Goal: Use online tool/utility: Utilize a website feature to perform a specific function

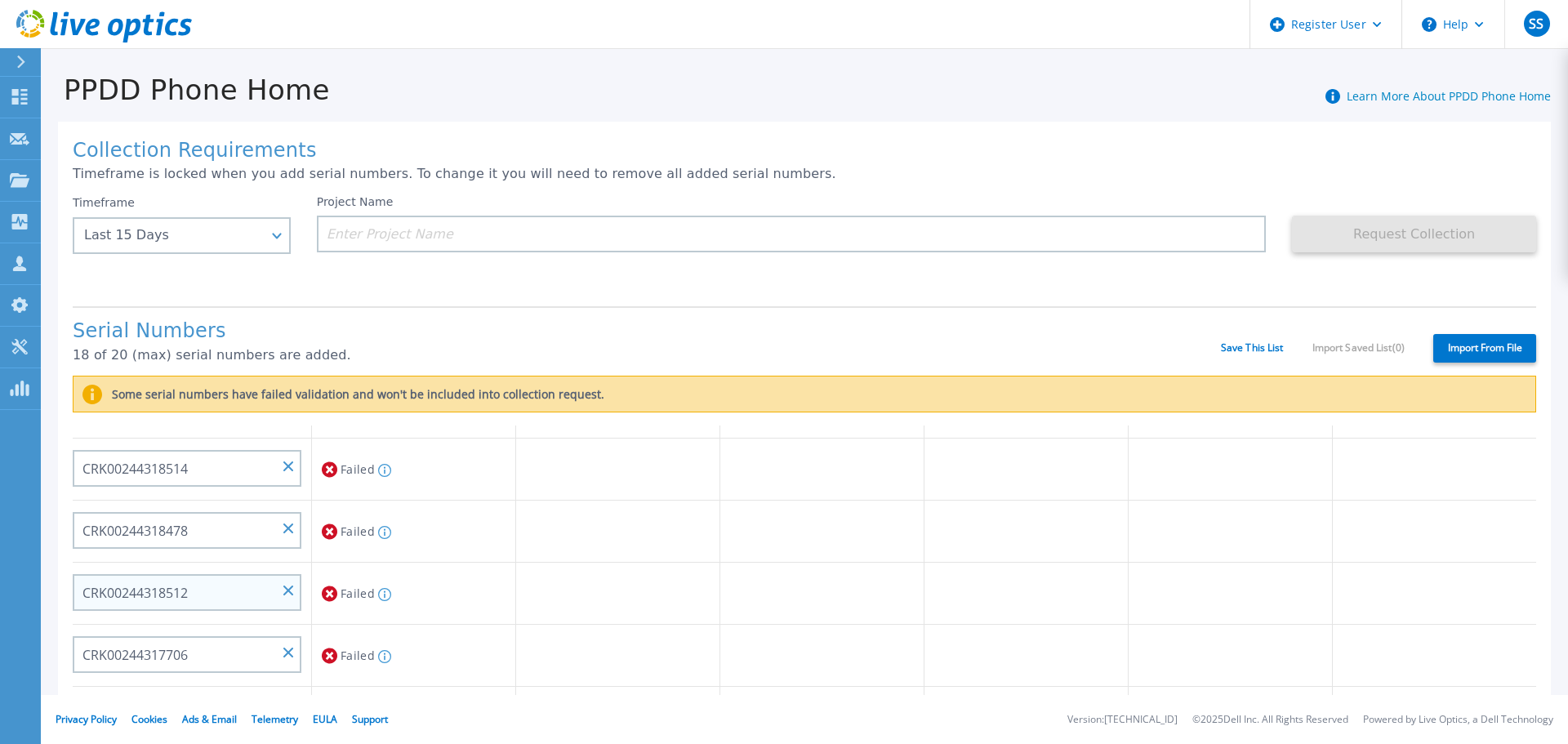
scroll to position [654, 0]
click at [327, 659] on icon at bounding box center [330, 654] width 15 height 20
click at [327, 654] on icon at bounding box center [330, 654] width 15 height 20
click at [330, 655] on icon at bounding box center [330, 654] width 15 height 20
click at [625, 353] on p "18 of 20 (max) serial numbers are added." at bounding box center [647, 355] width 1149 height 15
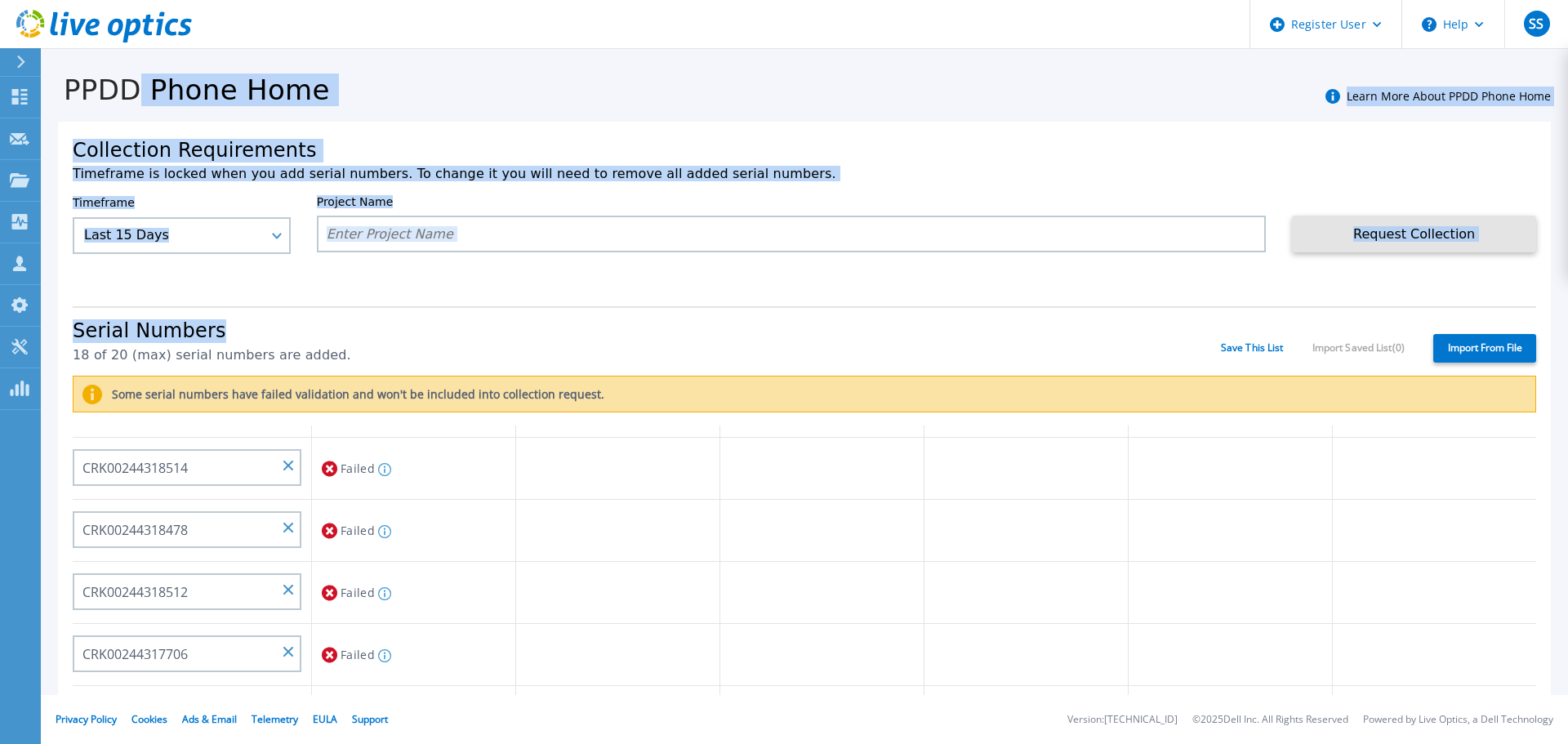
drag, startPoint x: 305, startPoint y: 333, endPoint x: 320, endPoint y: 344, distance: 18.6
click at [302, 332] on div "PPDD Phone Home Learn More About PPDD Phone Home Collection Requirements Timefr…" at bounding box center [804, 339] width 1528 height 580
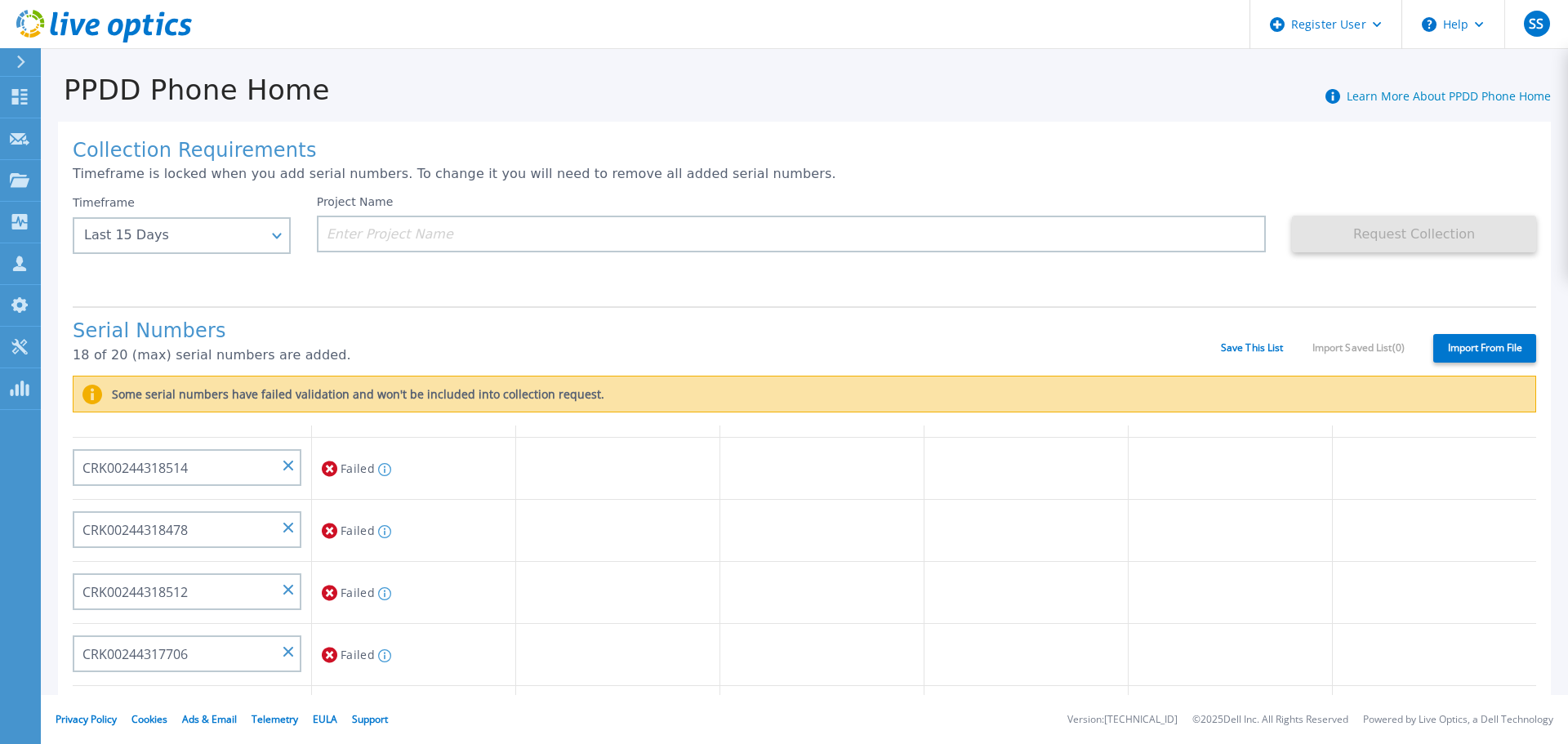
click at [328, 400] on label "Some serial numbers have failed validation and won't be included into collectio…" at bounding box center [353, 394] width 502 height 13
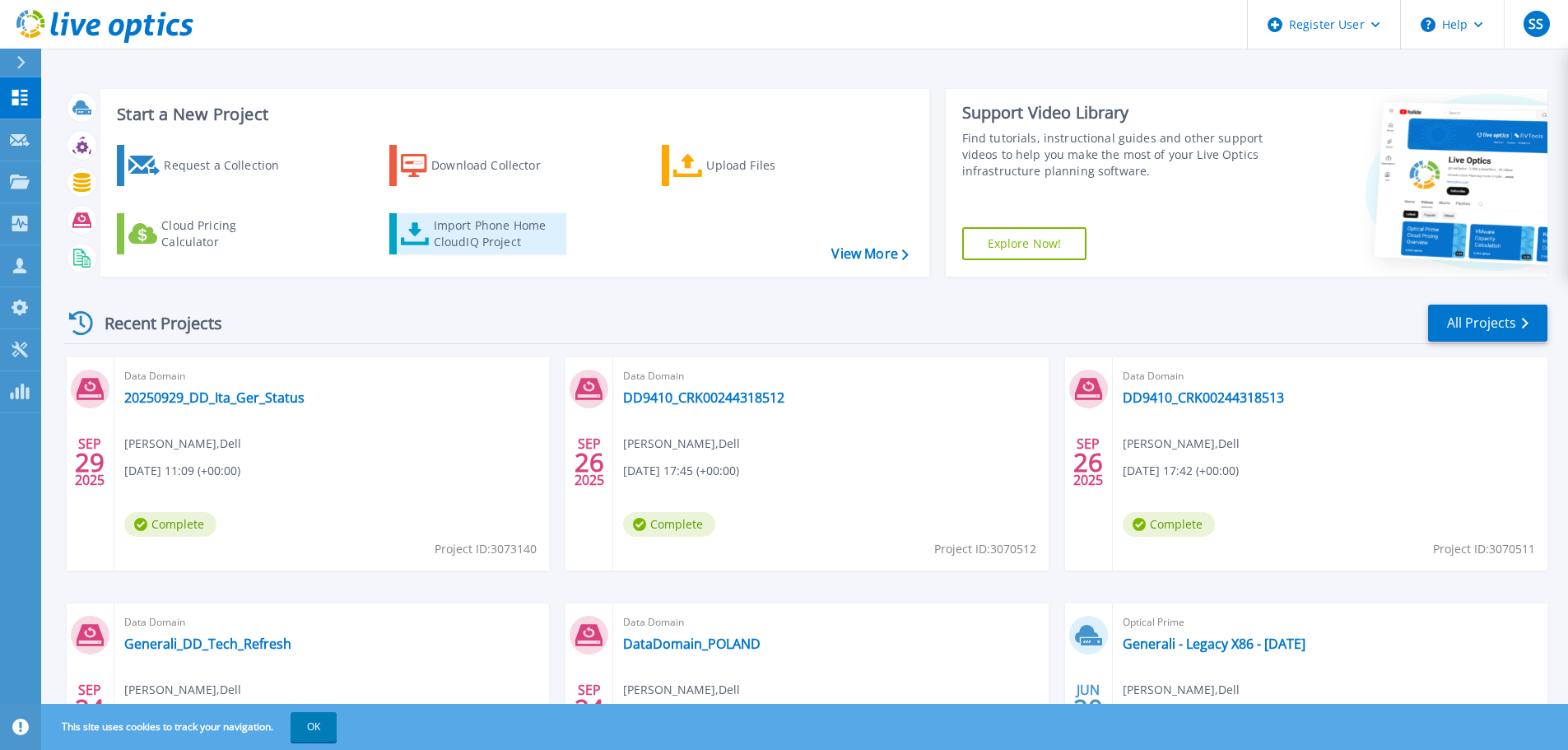
click at [504, 242] on div "Import Phone Home CloudIQ Project" at bounding box center [498, 234] width 128 height 33
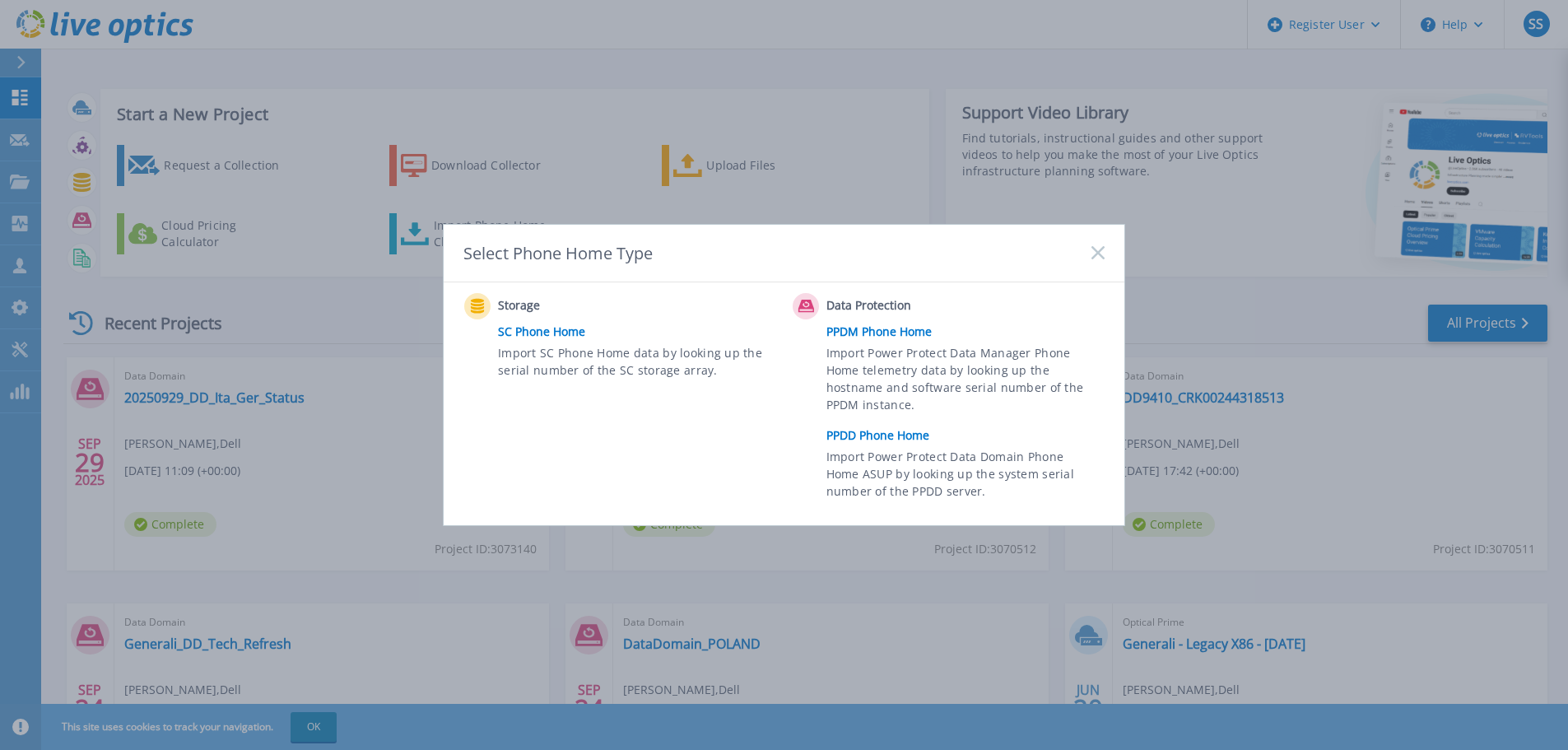
click at [859, 424] on link "PPDD Phone Home" at bounding box center [969, 436] width 286 height 24
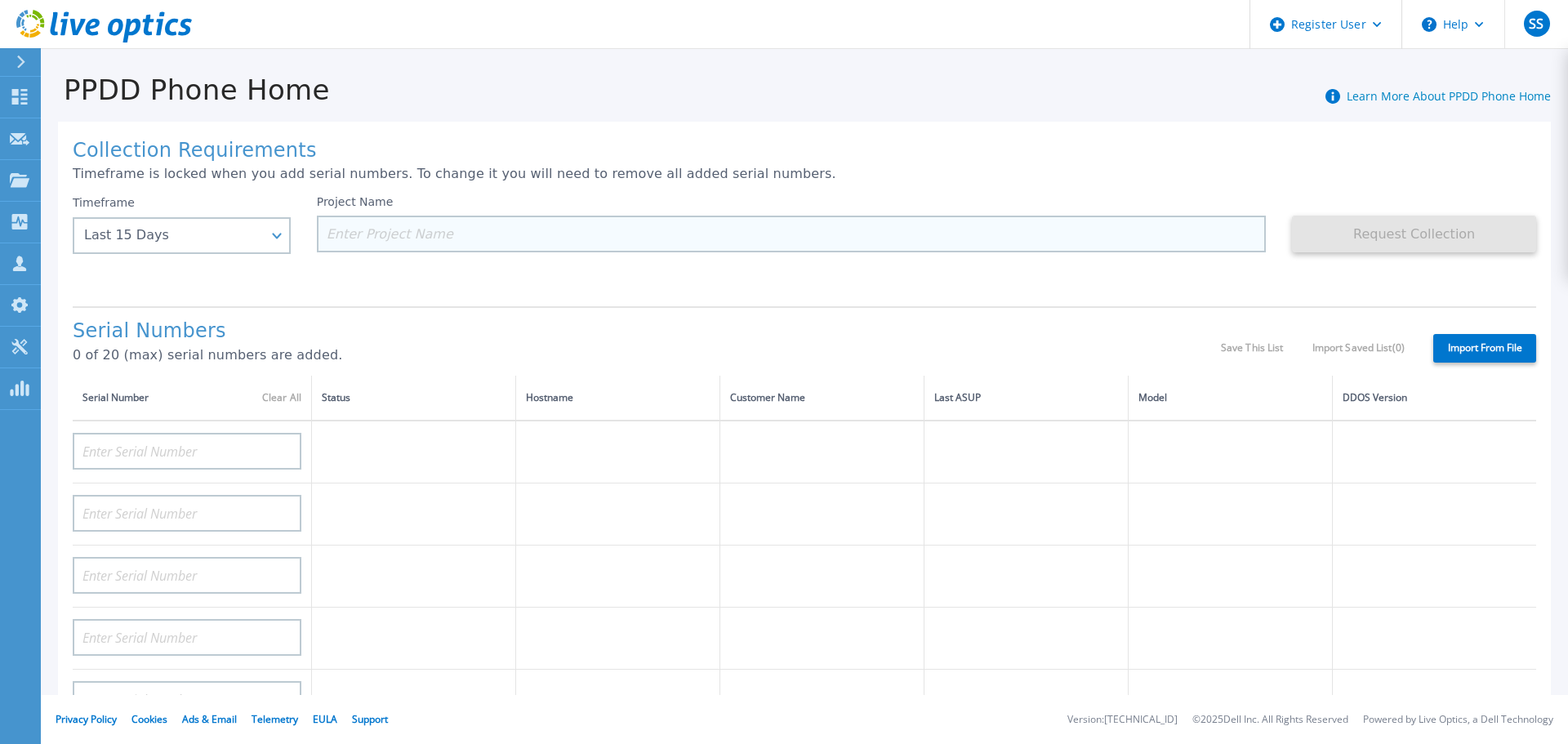
click at [380, 233] on input at bounding box center [791, 233] width 950 height 37
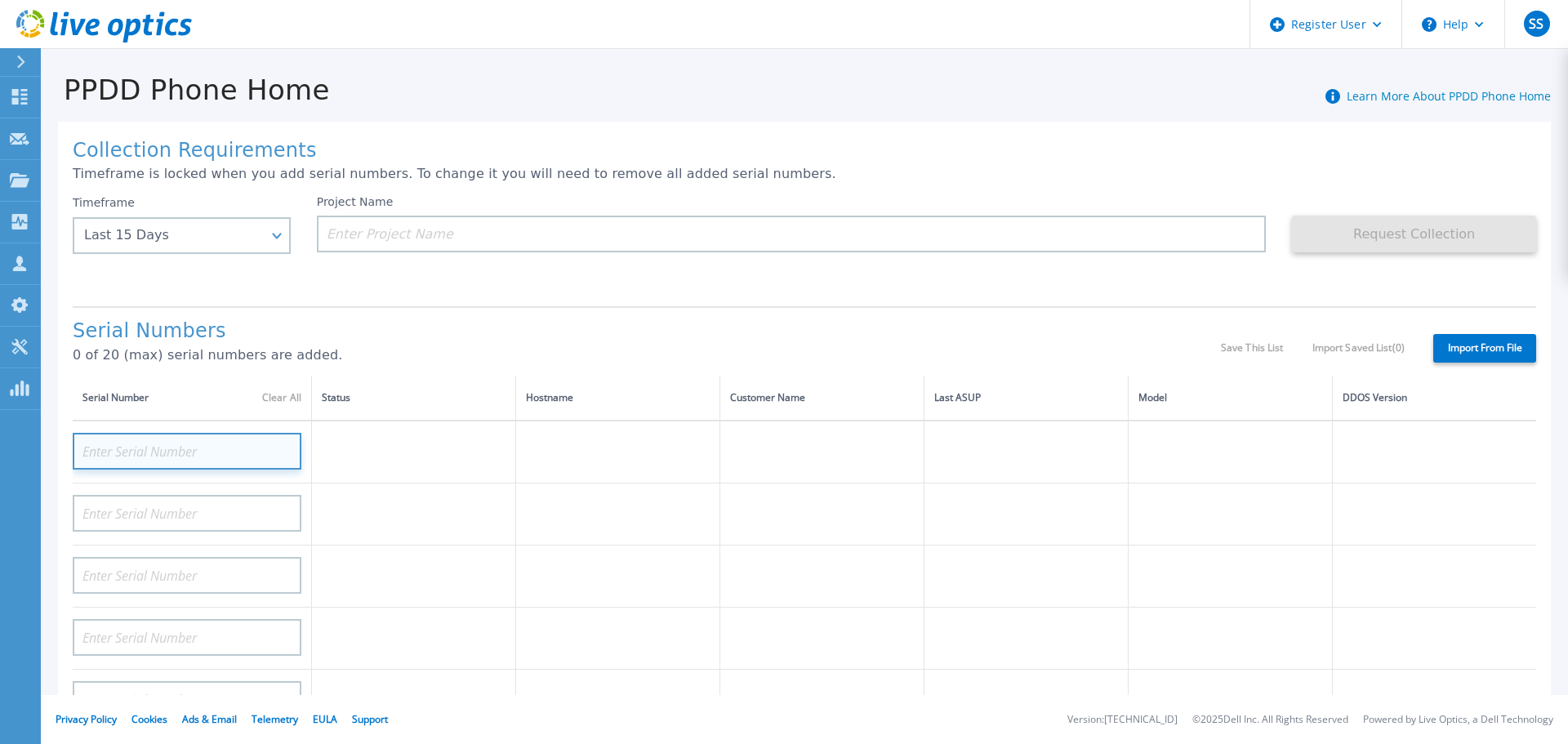
click at [173, 447] on input at bounding box center [187, 451] width 229 height 37
click at [191, 425] on div at bounding box center [187, 445] width 229 height 48
click at [164, 455] on input at bounding box center [187, 451] width 229 height 37
paste input "CRK00244317710"
type input "CRK00244317710"
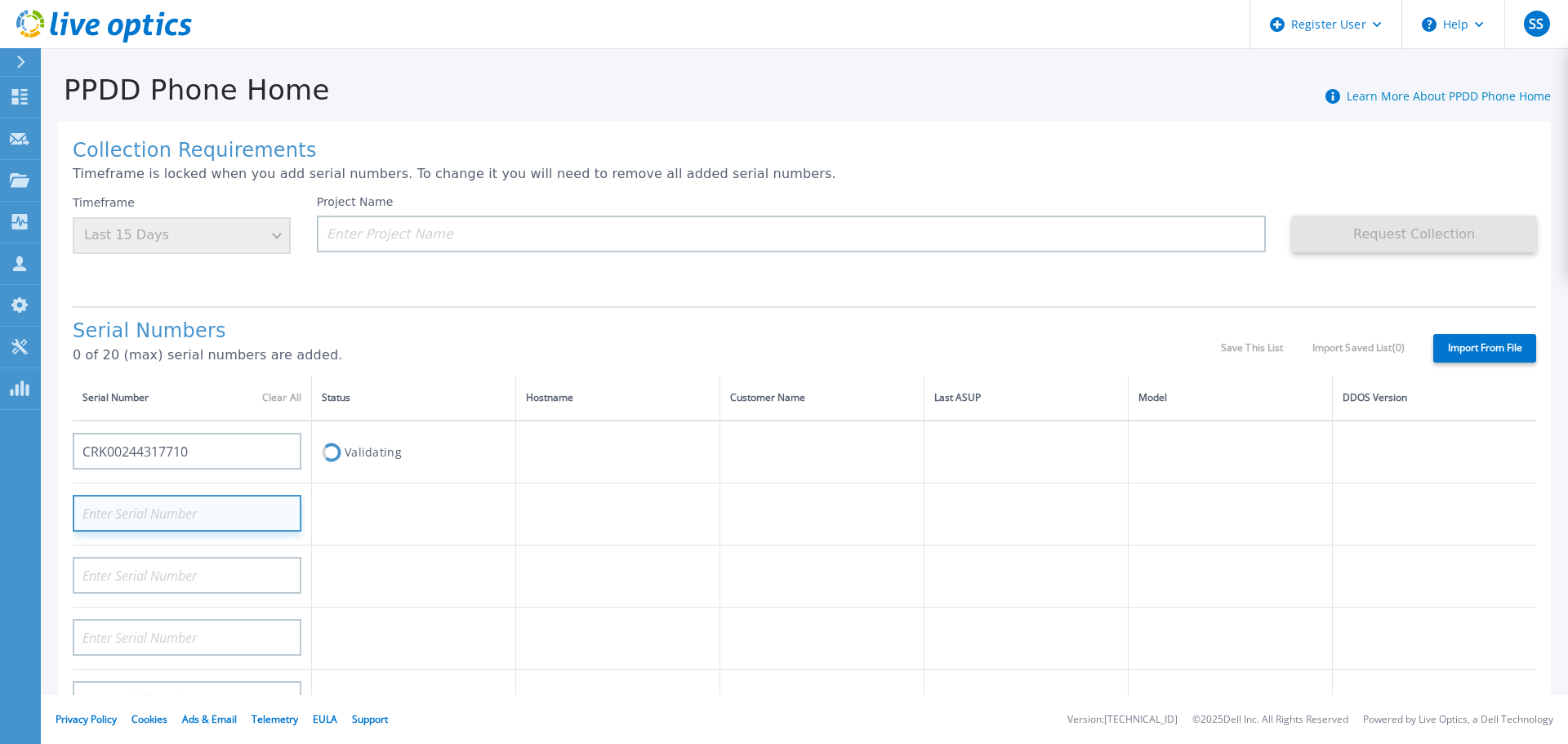
click at [136, 523] on input at bounding box center [187, 513] width 229 height 37
paste input "CRK00244317710"
type input "CRK00244317711"
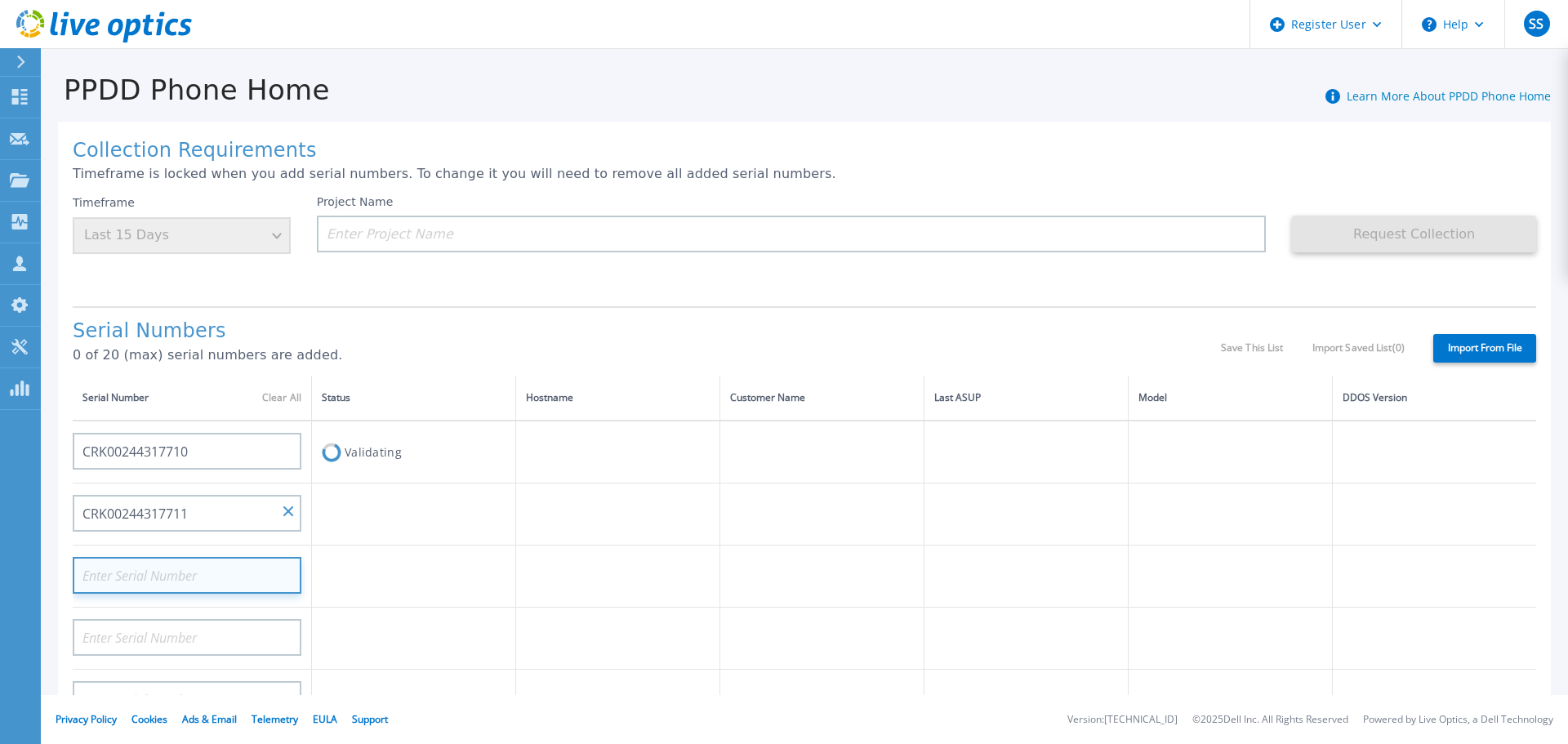
click at [126, 570] on input at bounding box center [187, 575] width 229 height 37
paste input "CRK00244317710"
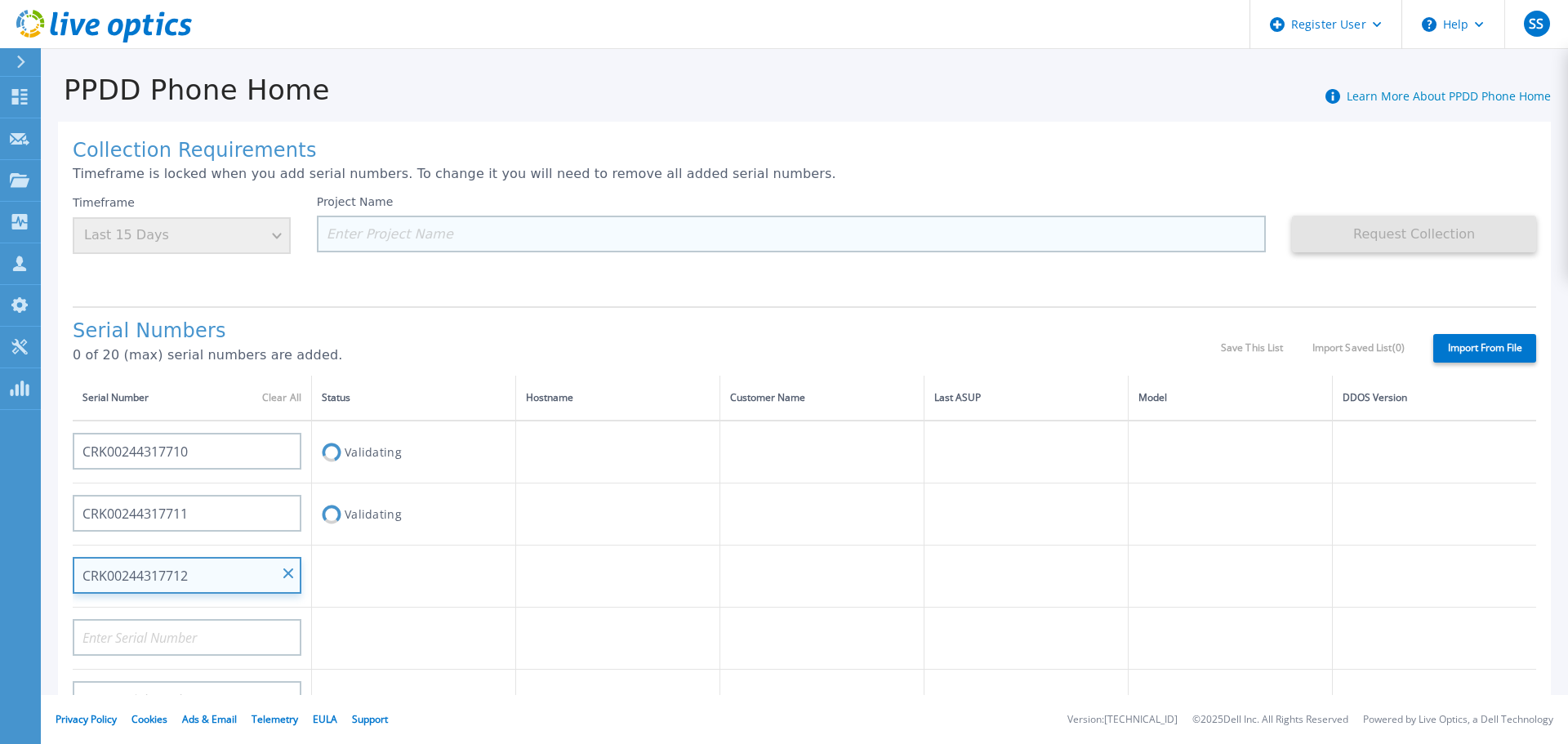
type input "CRK00244317712"
click at [406, 231] on input at bounding box center [791, 233] width 950 height 37
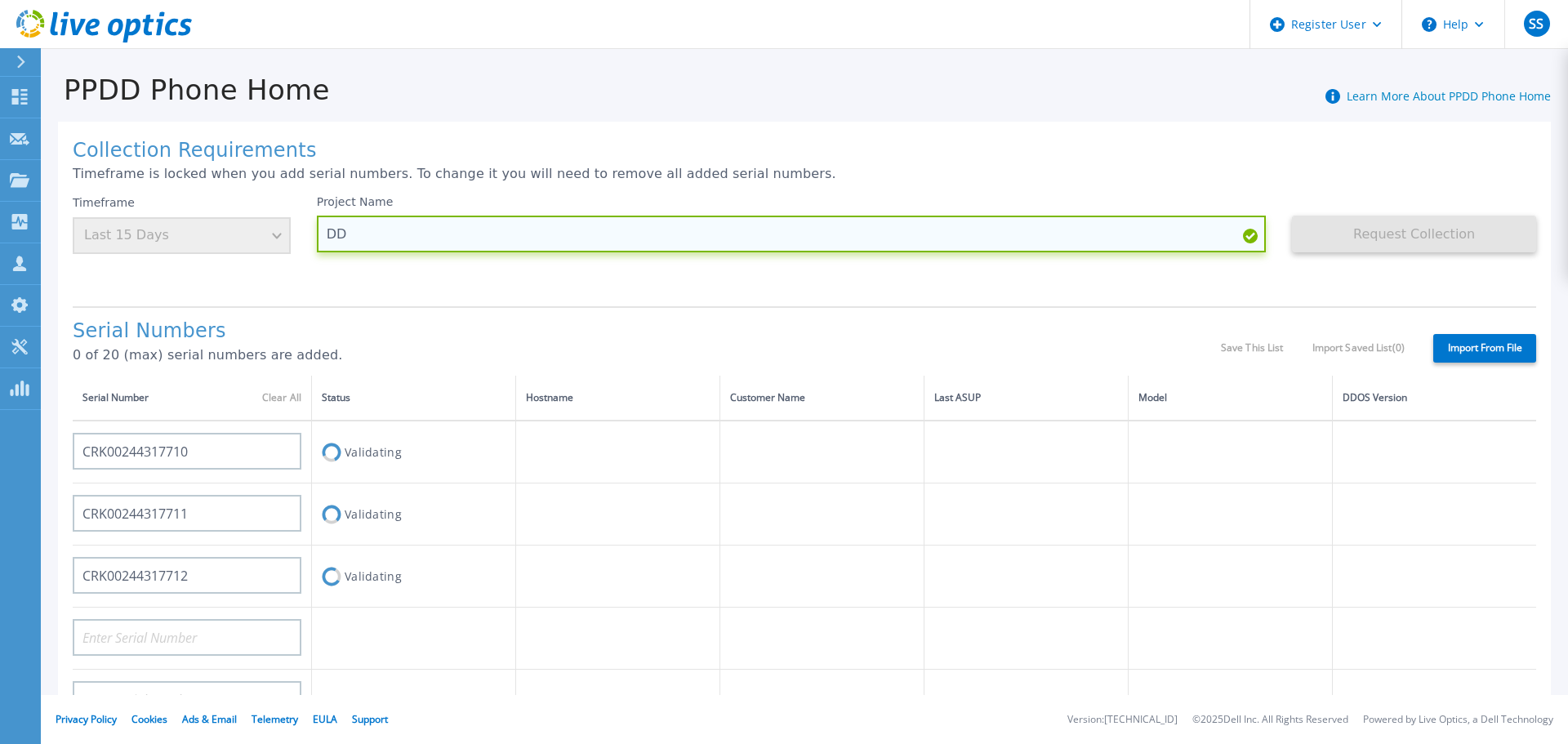
type input "D"
type input "GOSP_DD_Pre_Post"
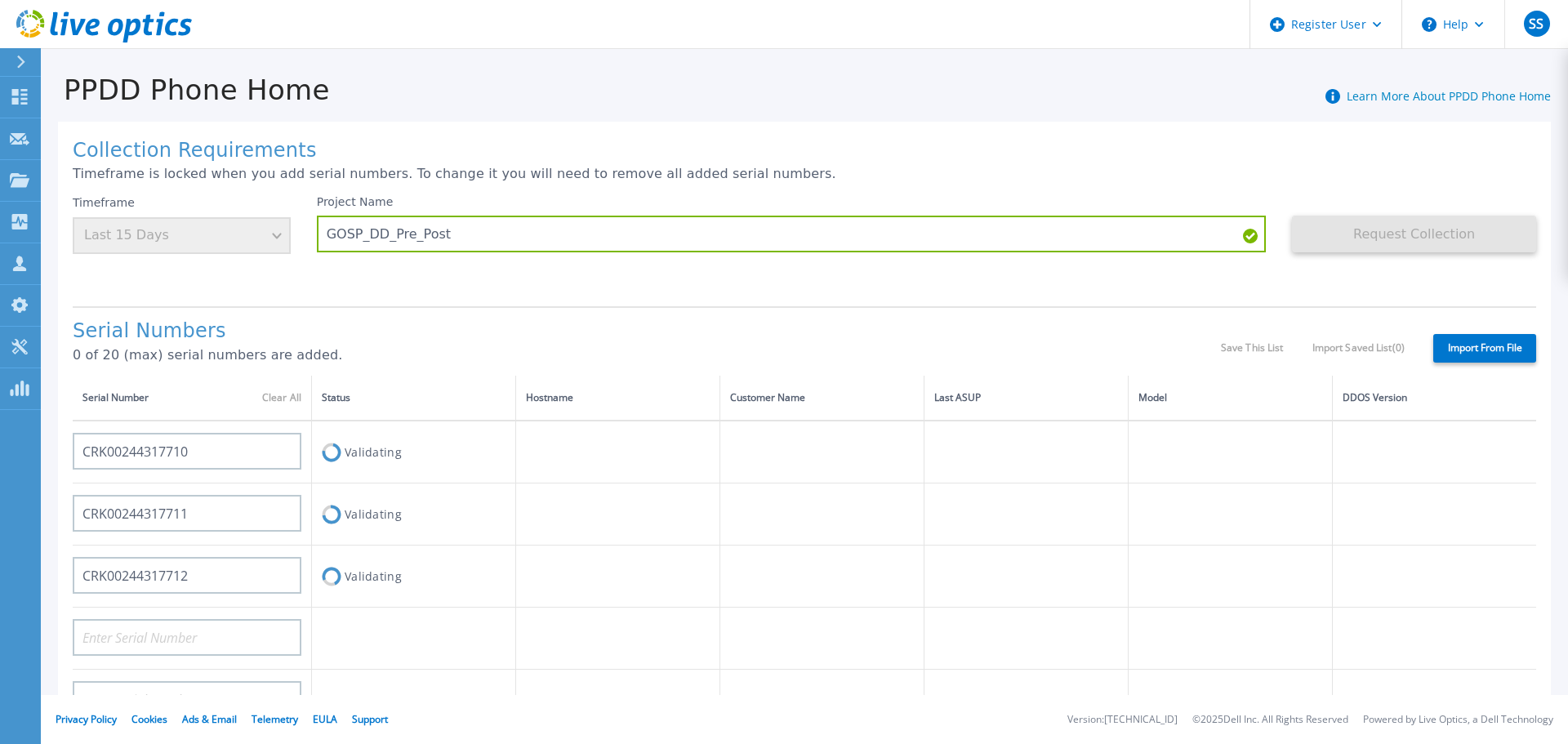
click at [1454, 350] on label "Import From File" at bounding box center [1485, 348] width 103 height 28
click at [431, 286] on div "Project Name GOSP_DD_Pre_Post" at bounding box center [805, 245] width 976 height 98
click at [128, 283] on div "Timeframe Last 15 Days" at bounding box center [195, 245] width 245 height 98
click at [92, 634] on input at bounding box center [187, 637] width 229 height 37
paste input "CRK00244318512"
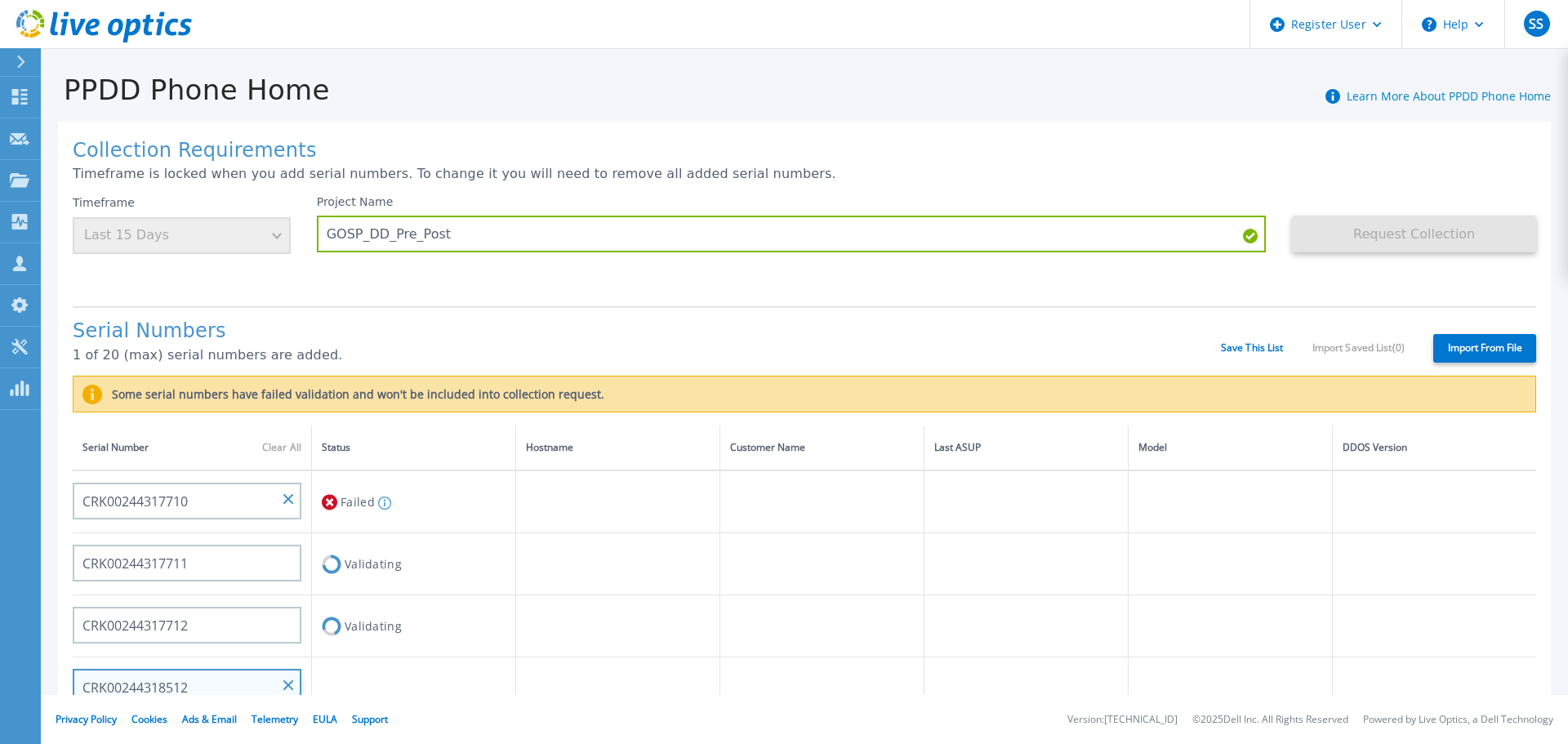
type input "CRK00244318512"
click at [328, 567] on icon at bounding box center [330, 564] width 15 height 20
click at [328, 565] on icon at bounding box center [330, 564] width 15 height 20
click at [328, 559] on icon at bounding box center [330, 564] width 15 height 16
click at [329, 561] on icon at bounding box center [330, 564] width 15 height 16
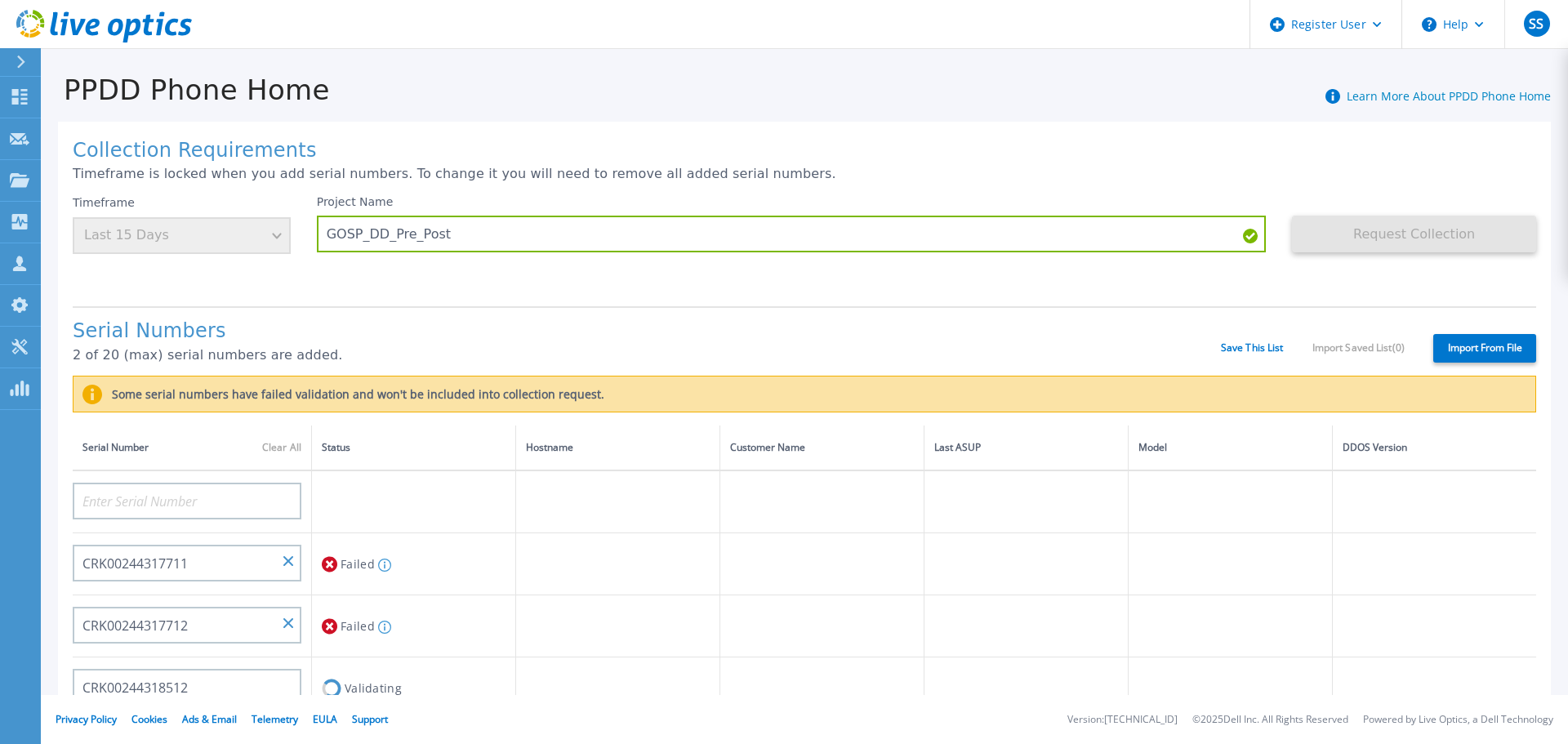
click at [332, 561] on icon at bounding box center [330, 564] width 15 height 20
click at [328, 562] on icon at bounding box center [330, 564] width 15 height 20
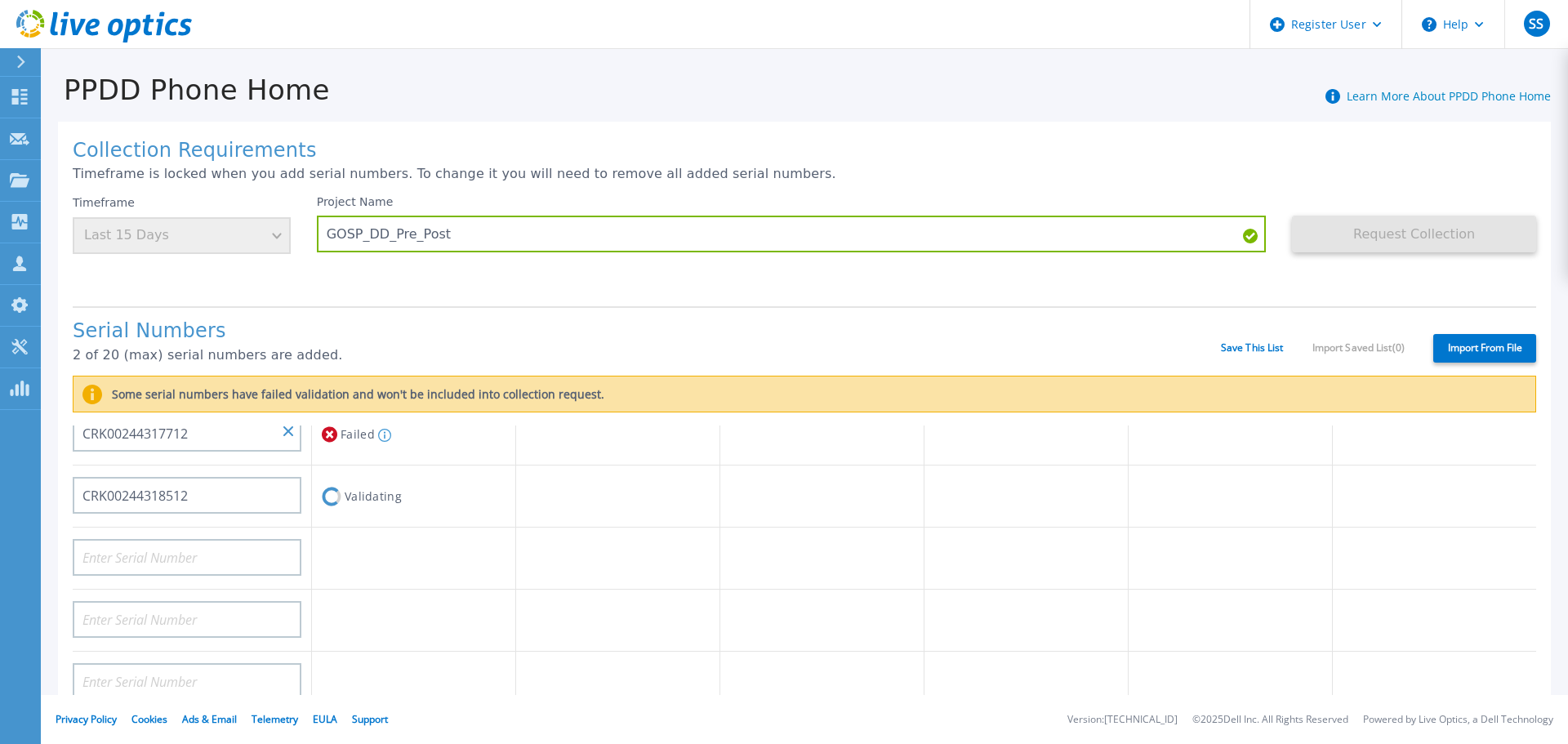
scroll to position [164, 0]
click at [327, 459] on icon at bounding box center [330, 462] width 15 height 16
click at [328, 465] on icon at bounding box center [330, 462] width 15 height 20
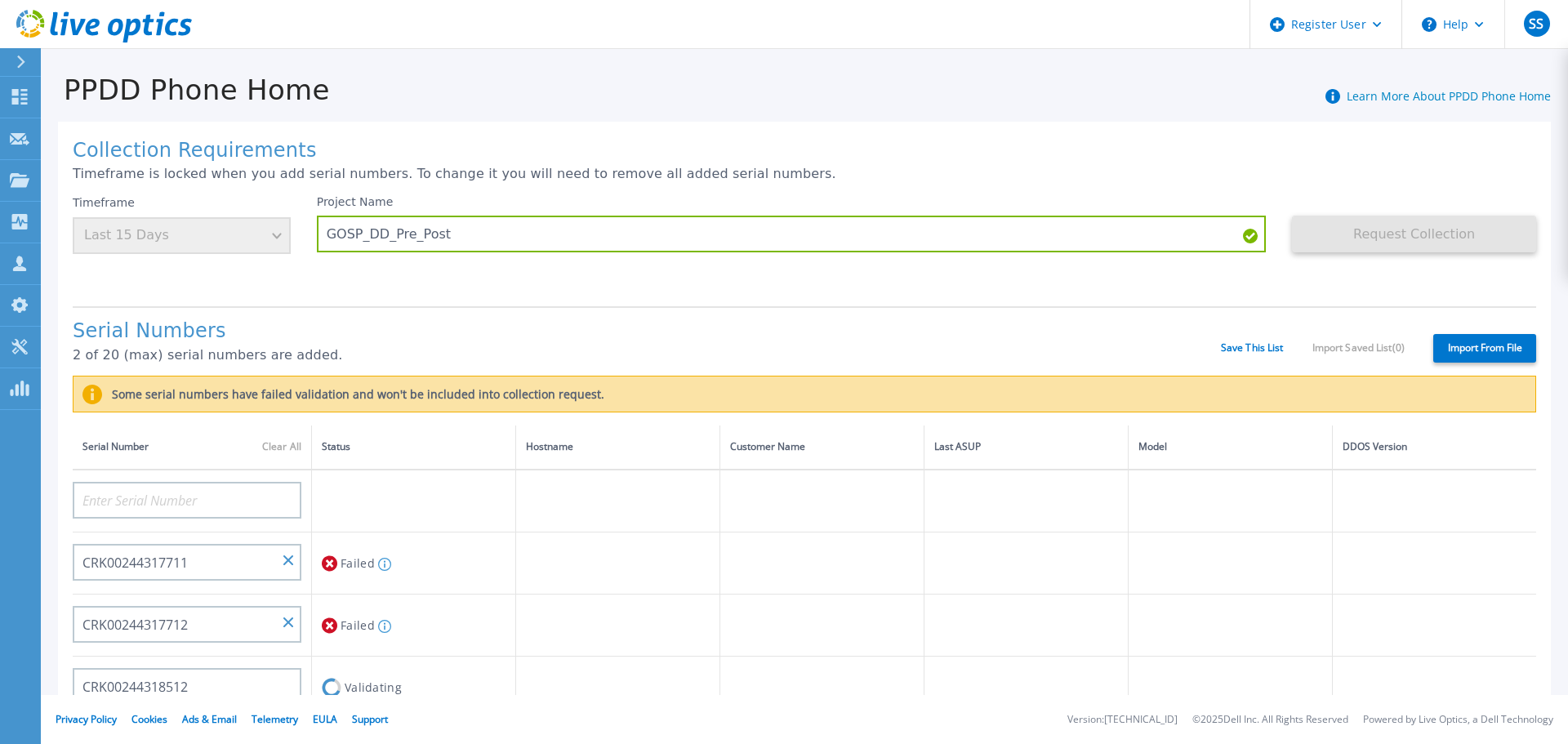
scroll to position [0, 0]
click at [380, 559] on icon at bounding box center [384, 565] width 13 height 13
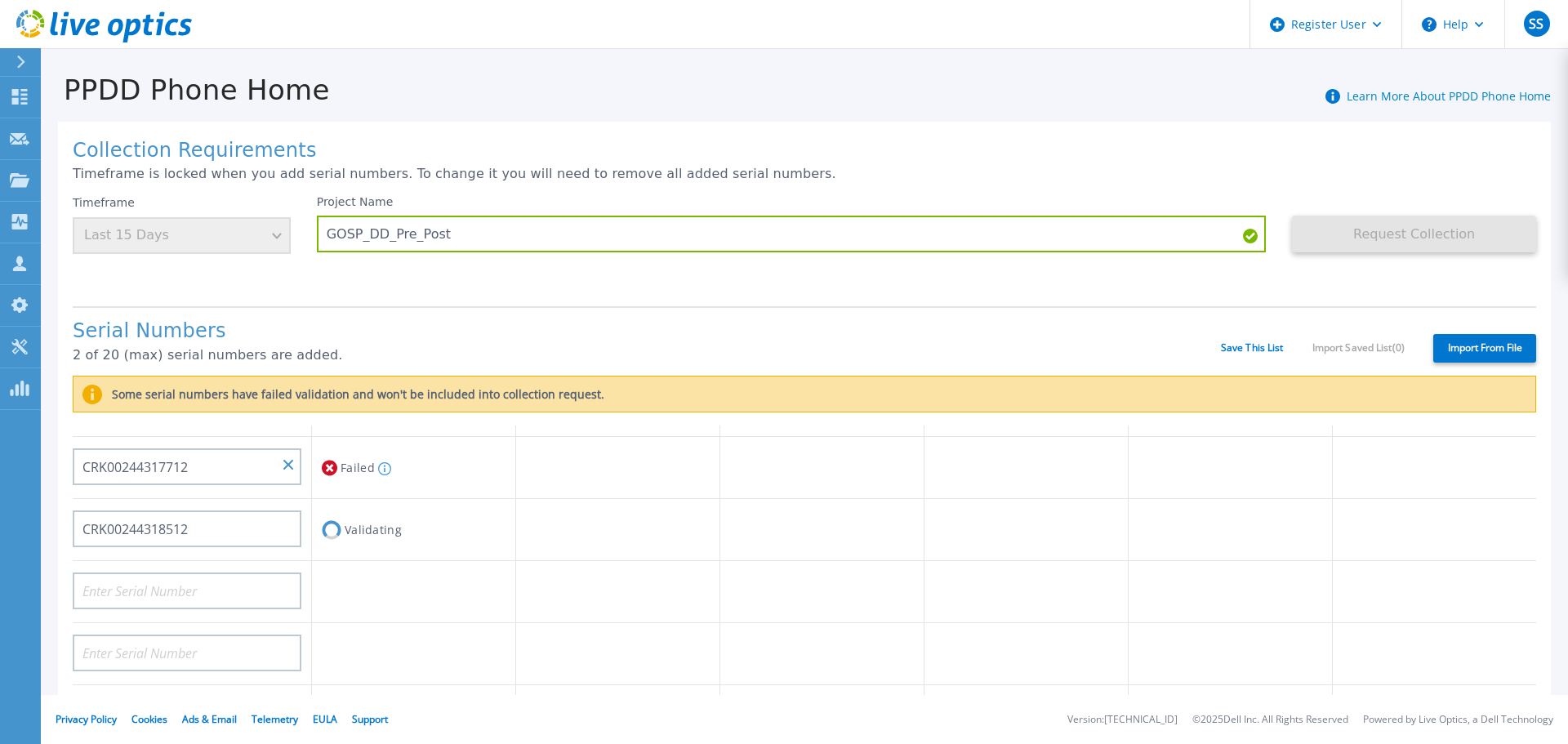
scroll to position [164, 0]
